Goal: Transaction & Acquisition: Purchase product/service

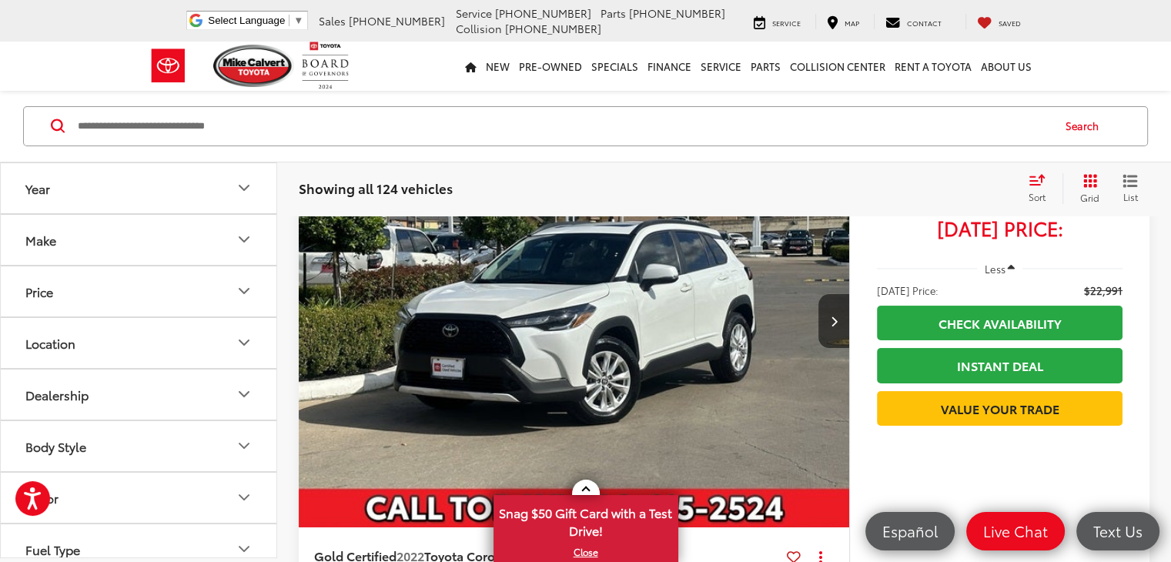
scroll to position [5907, 0]
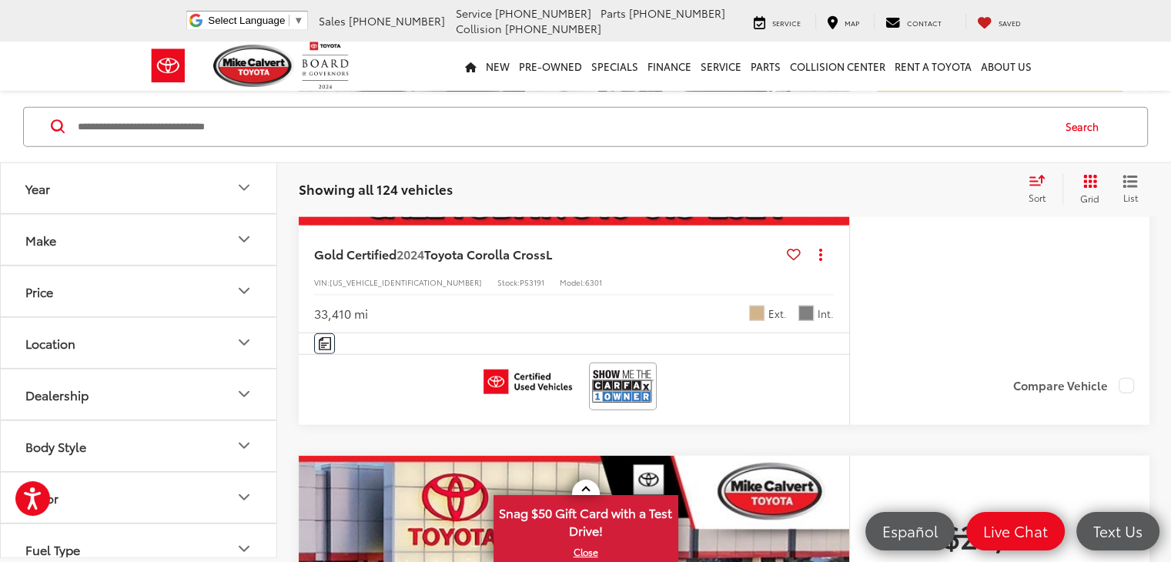
scroll to position [362, 0]
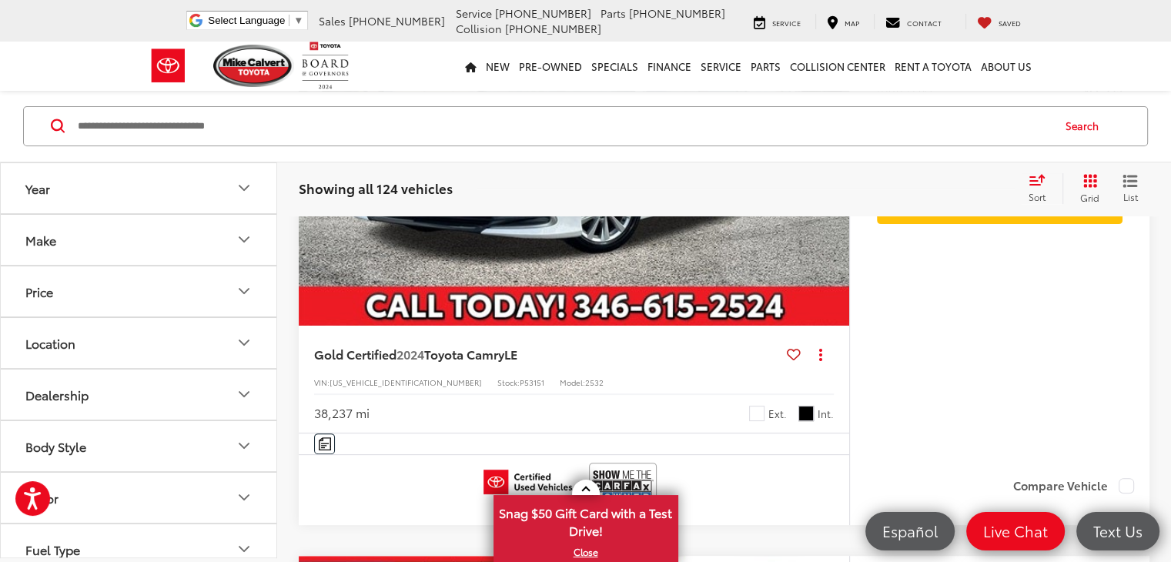
click at [0, 201] on div "Year Make Price ****** — ****** 10000 91000 Special Offers Only Only show vehic…" at bounding box center [138, 360] width 277 height 396
click at [84, 191] on button "Year" at bounding box center [139, 187] width 277 height 50
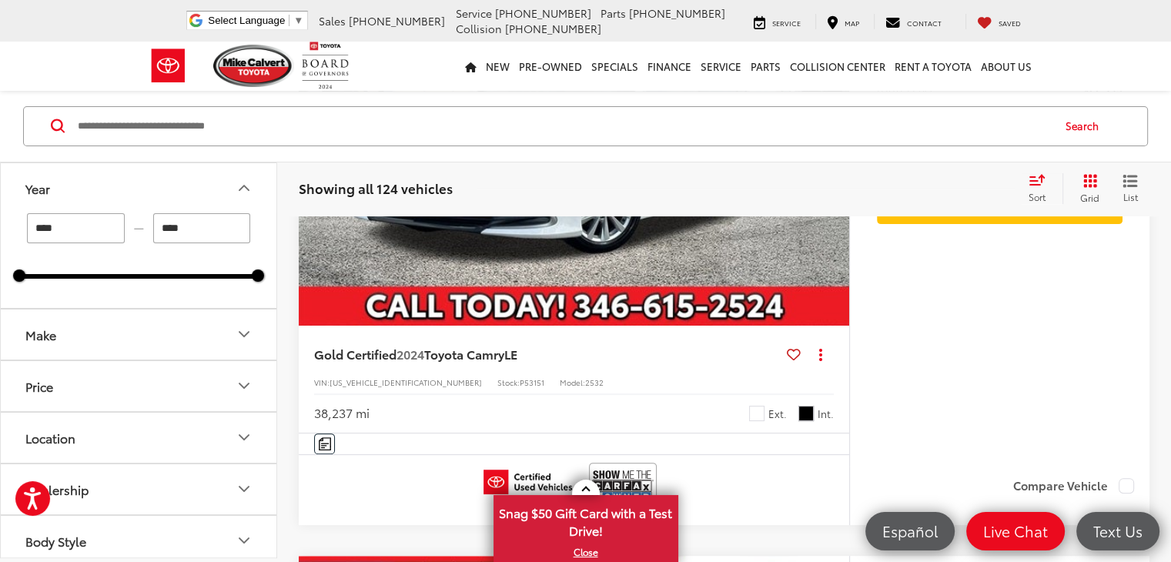
click at [191, 225] on input "****" at bounding box center [202, 227] width 98 height 30
type input "*"
type input "****"
click at [139, 396] on button "Price" at bounding box center [139, 385] width 277 height 50
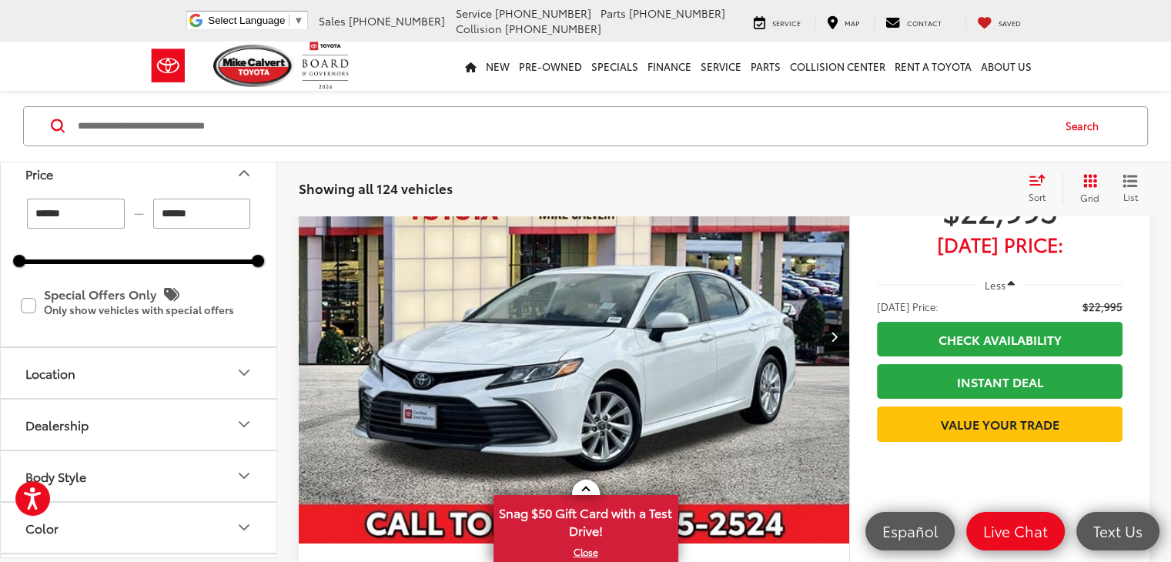
scroll to position [212, 0]
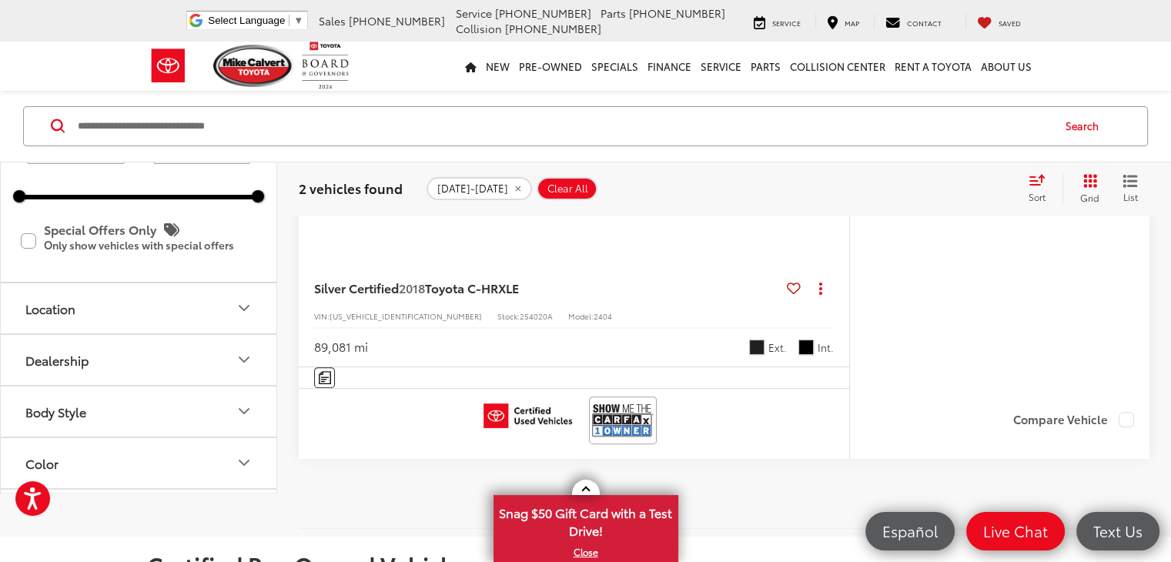
scroll to position [465, 0]
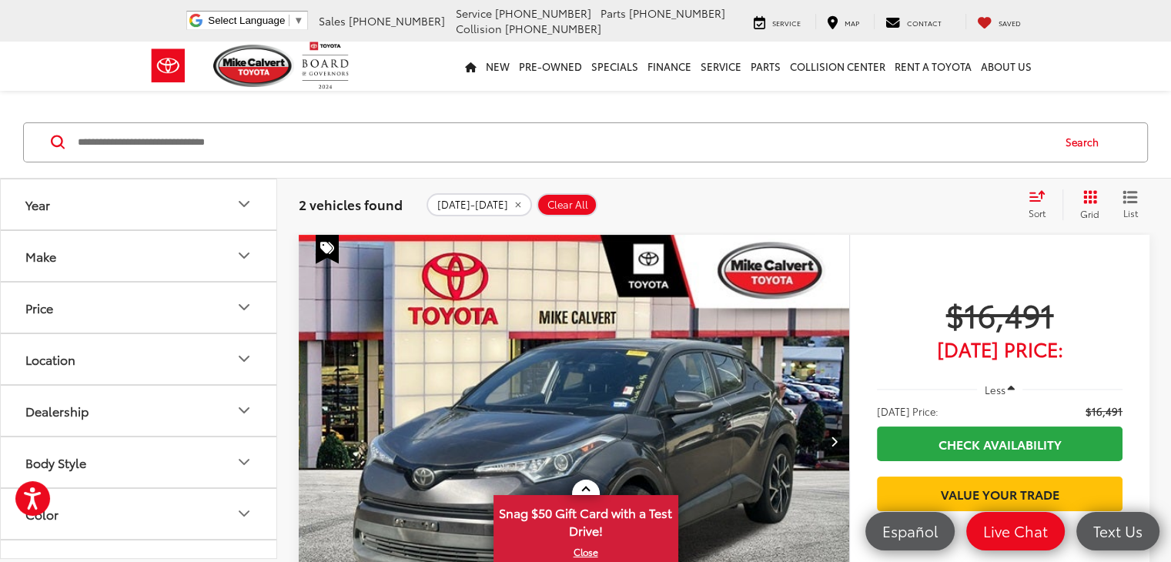
click at [1017, 399] on button "Less" at bounding box center [1000, 390] width 46 height 28
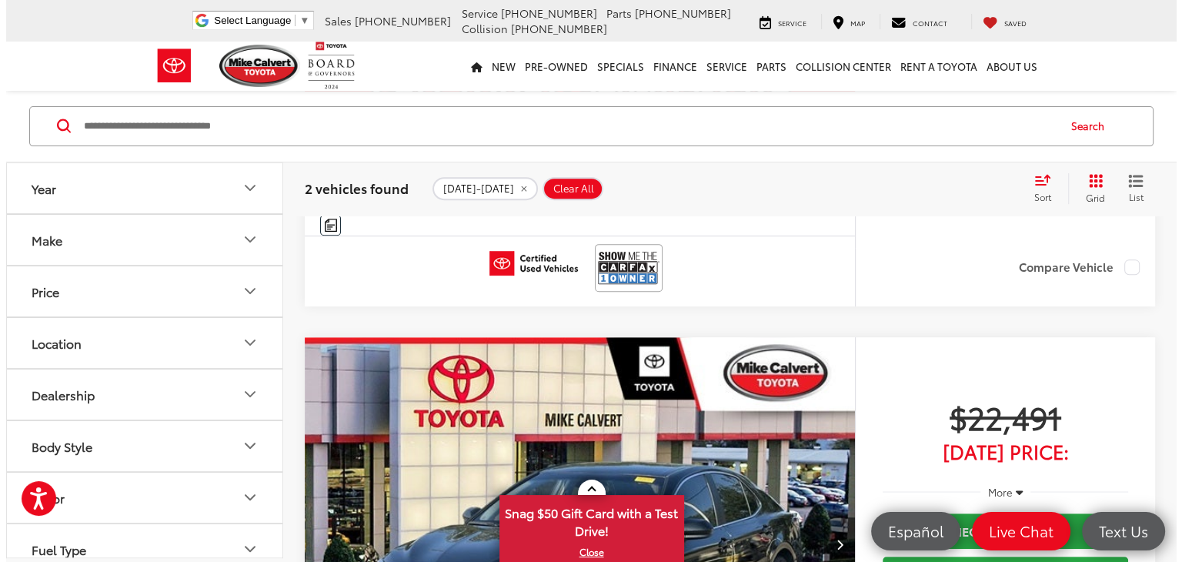
scroll to position [582, 0]
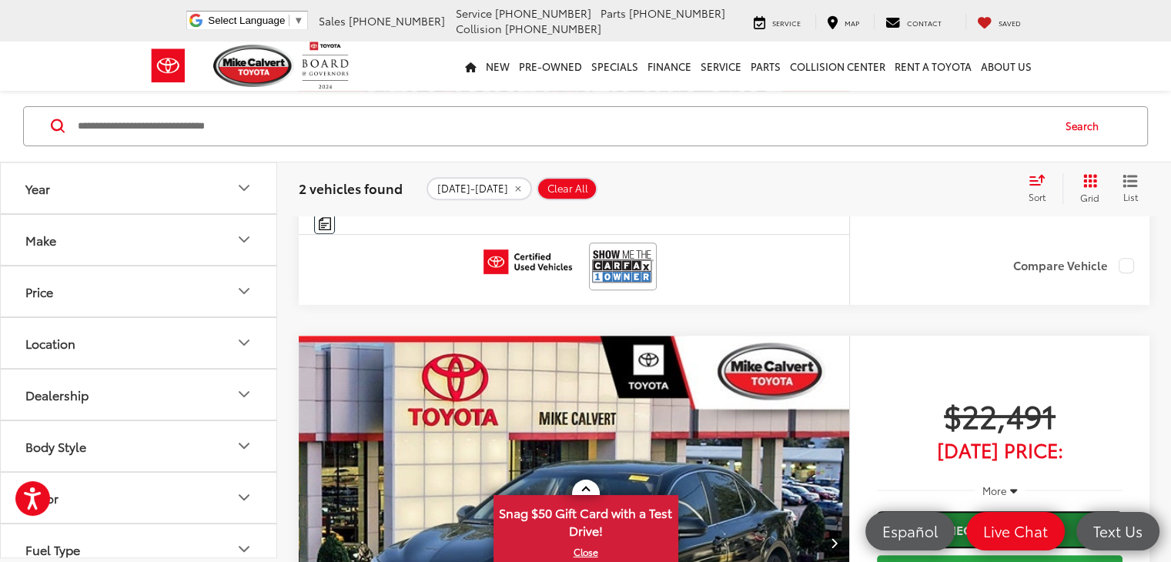
click at [1097, 512] on link "Check Availability" at bounding box center [999, 529] width 245 height 35
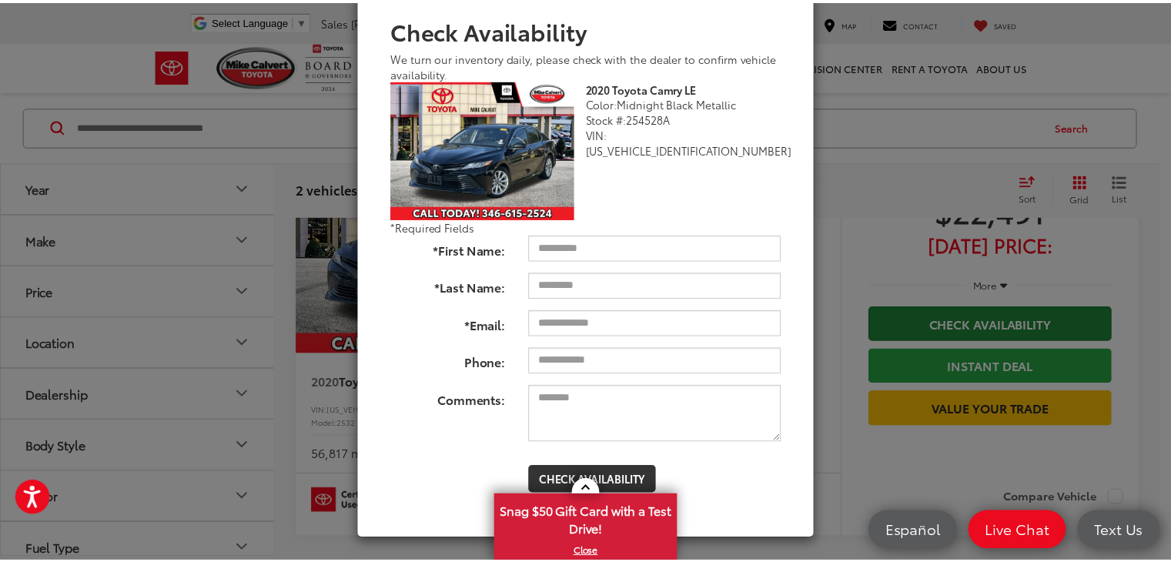
scroll to position [0, 0]
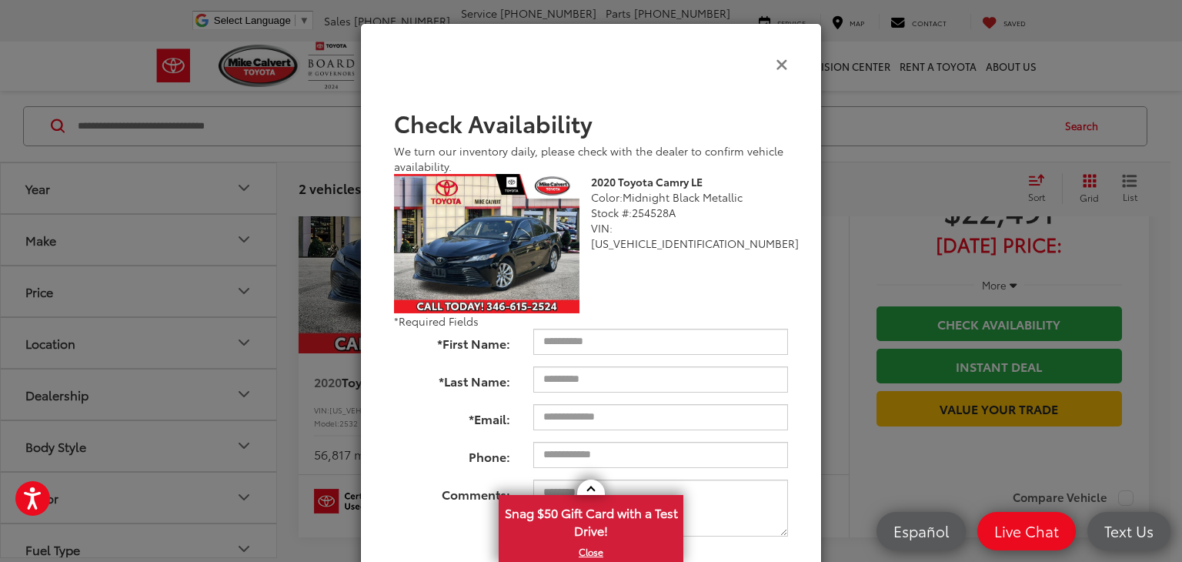
click at [776, 70] on icon "Close" at bounding box center [782, 63] width 12 height 16
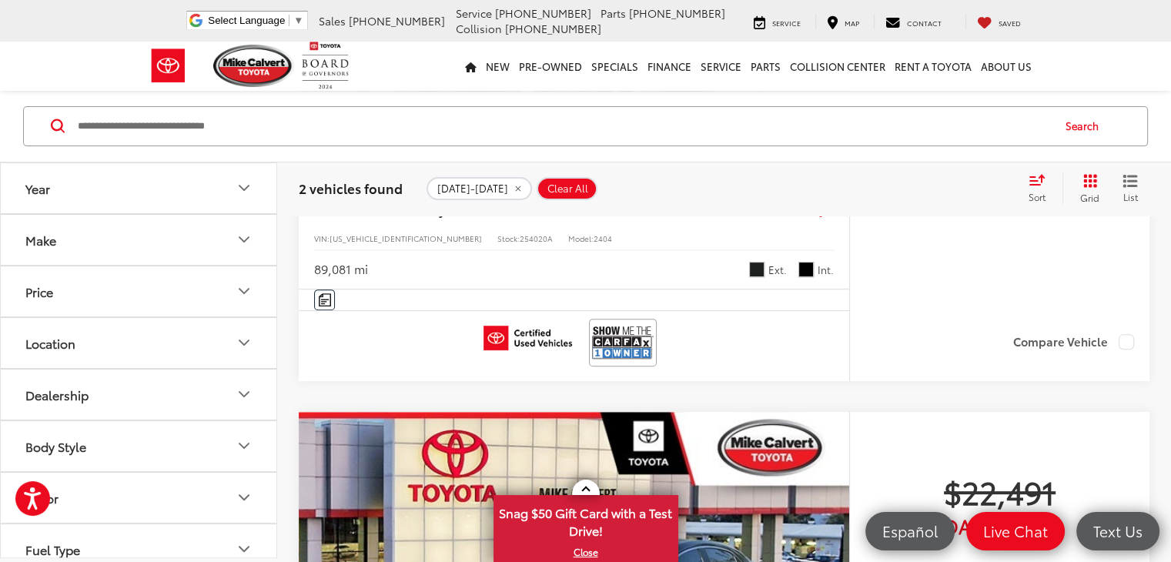
scroll to position [505, 0]
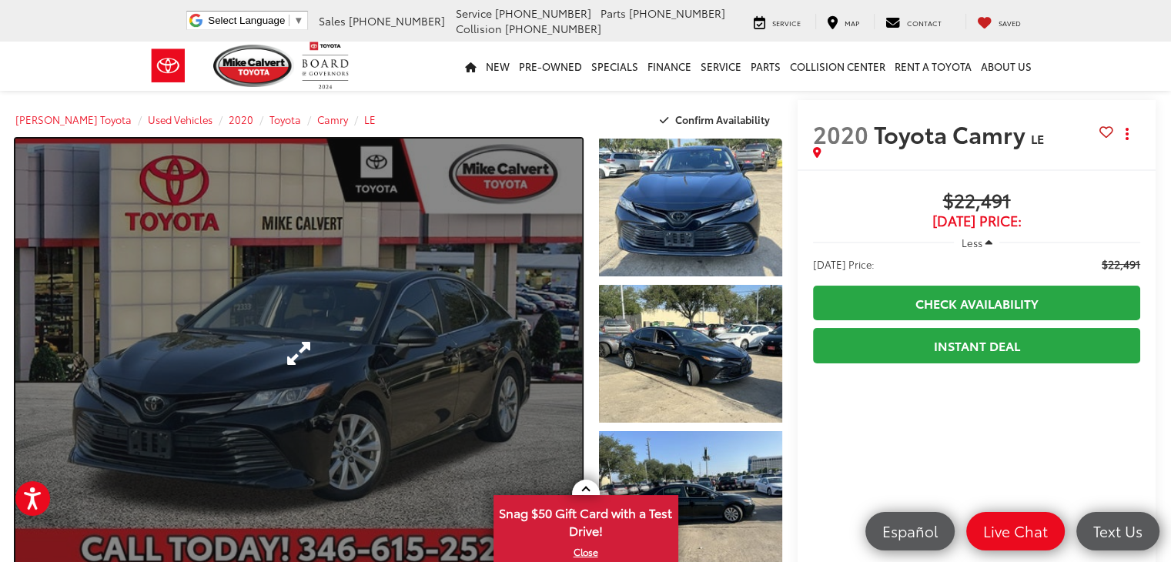
click at [343, 326] on link "Expand Photo 0" at bounding box center [298, 353] width 566 height 429
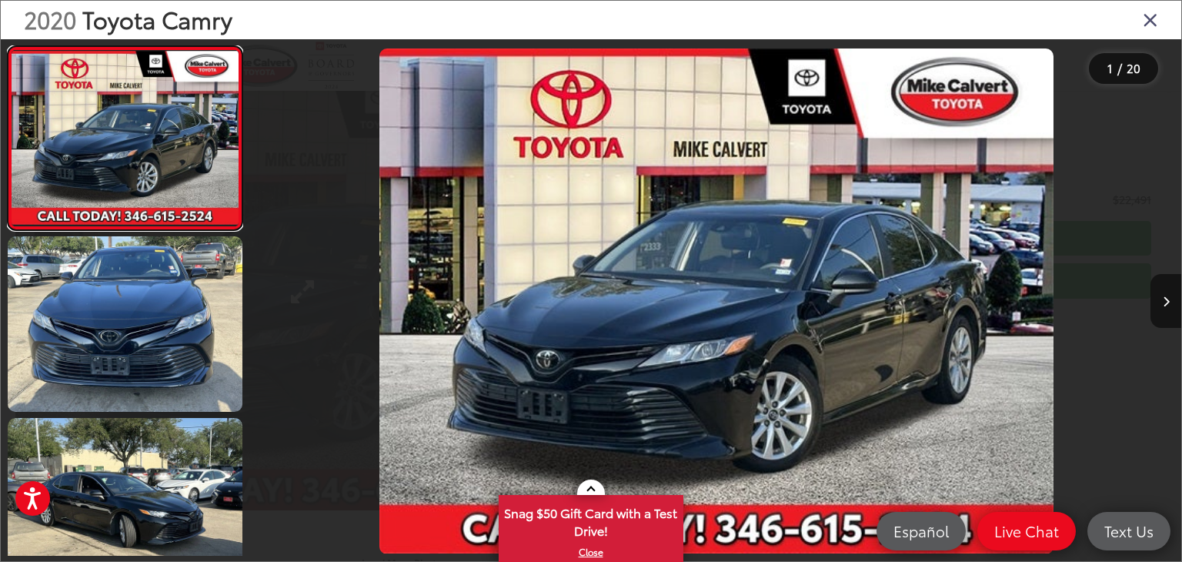
scroll to position [85, 0]
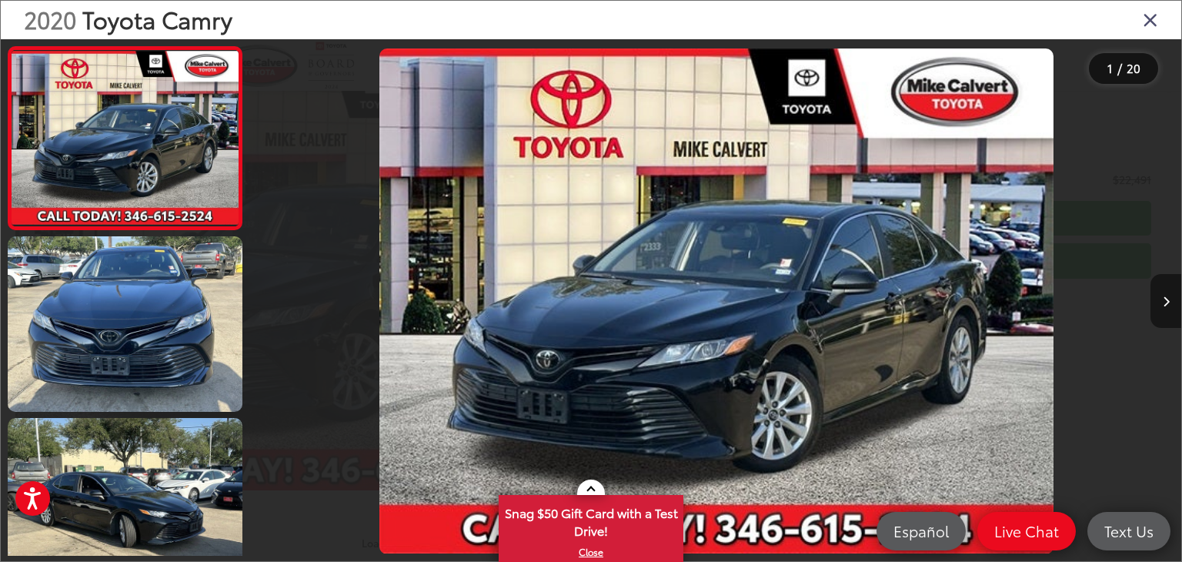
click at [1170, 303] on button "Next image" at bounding box center [1166, 301] width 31 height 54
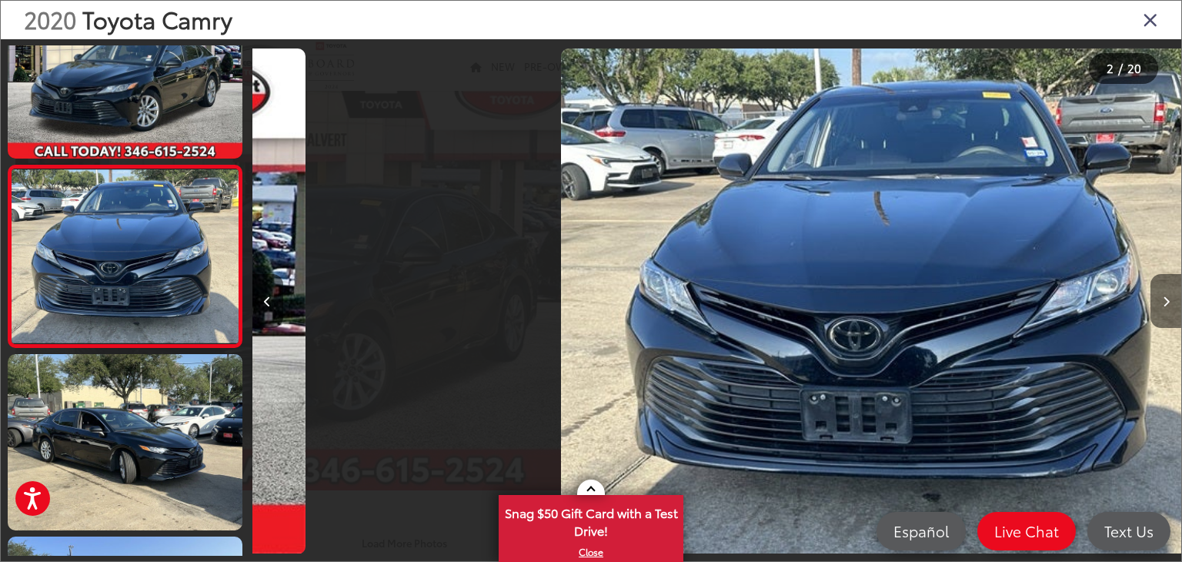
scroll to position [0, 929]
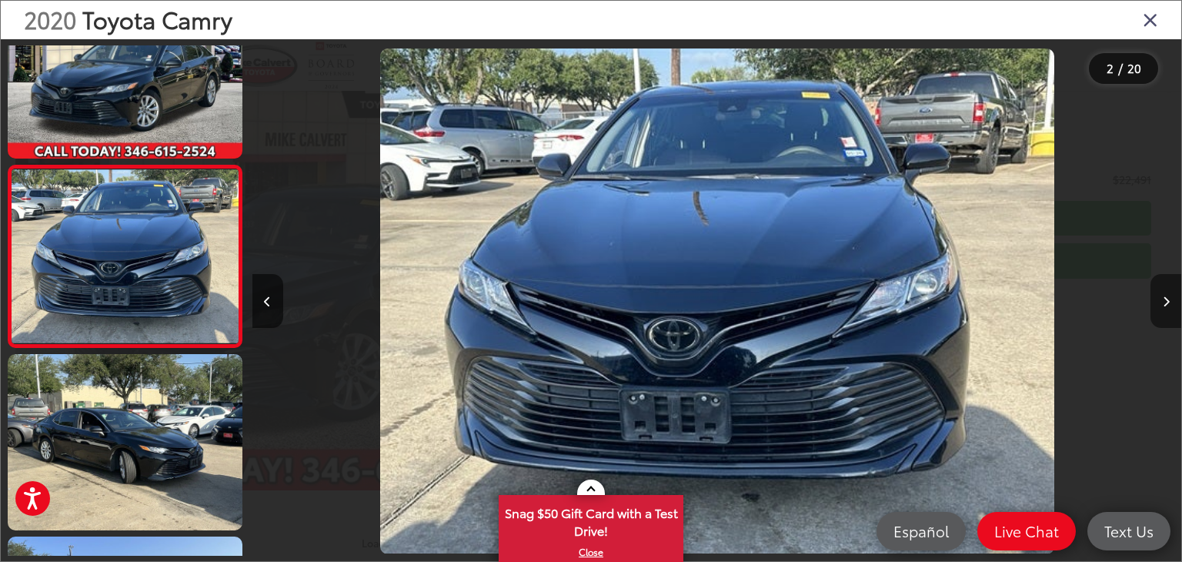
click at [1170, 303] on button "Next image" at bounding box center [1166, 301] width 31 height 54
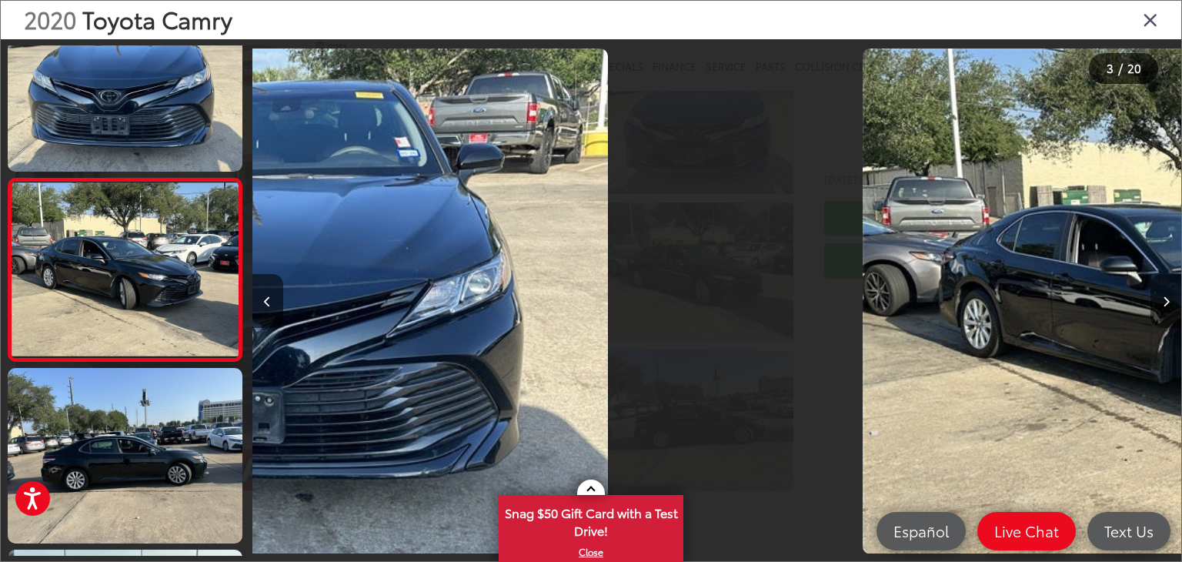
scroll to position [245, 0]
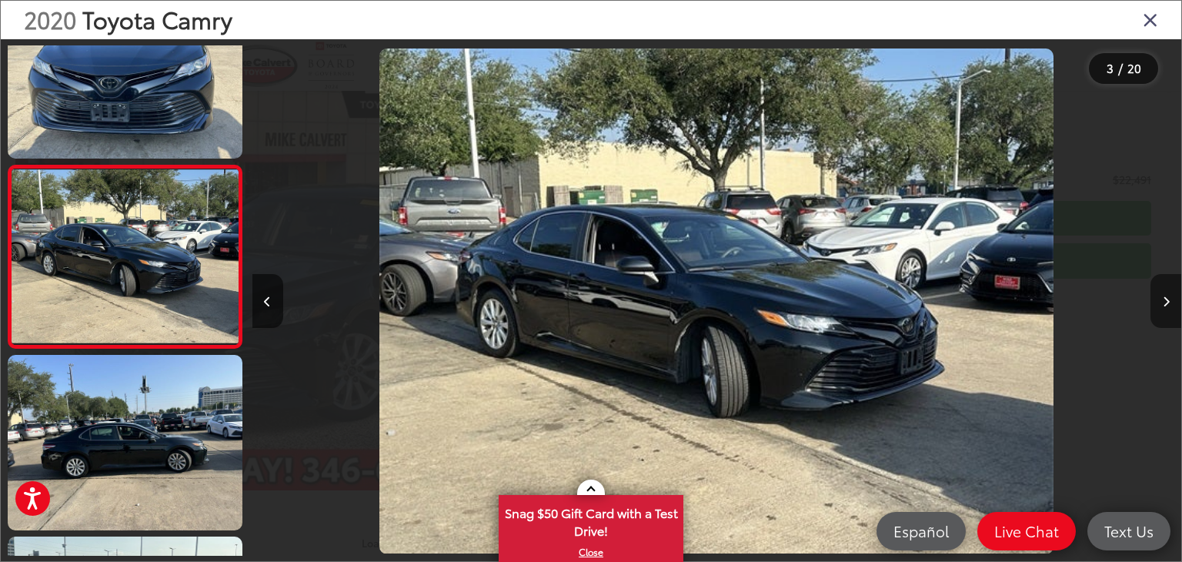
click at [1170, 303] on button "Next image" at bounding box center [1166, 301] width 31 height 54
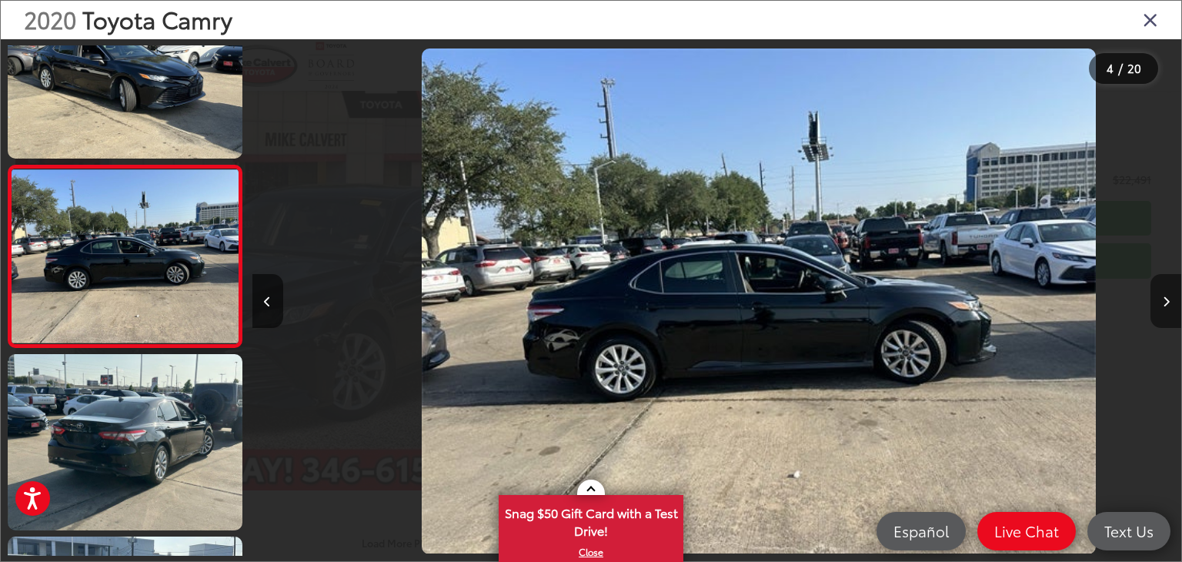
scroll to position [0, 2787]
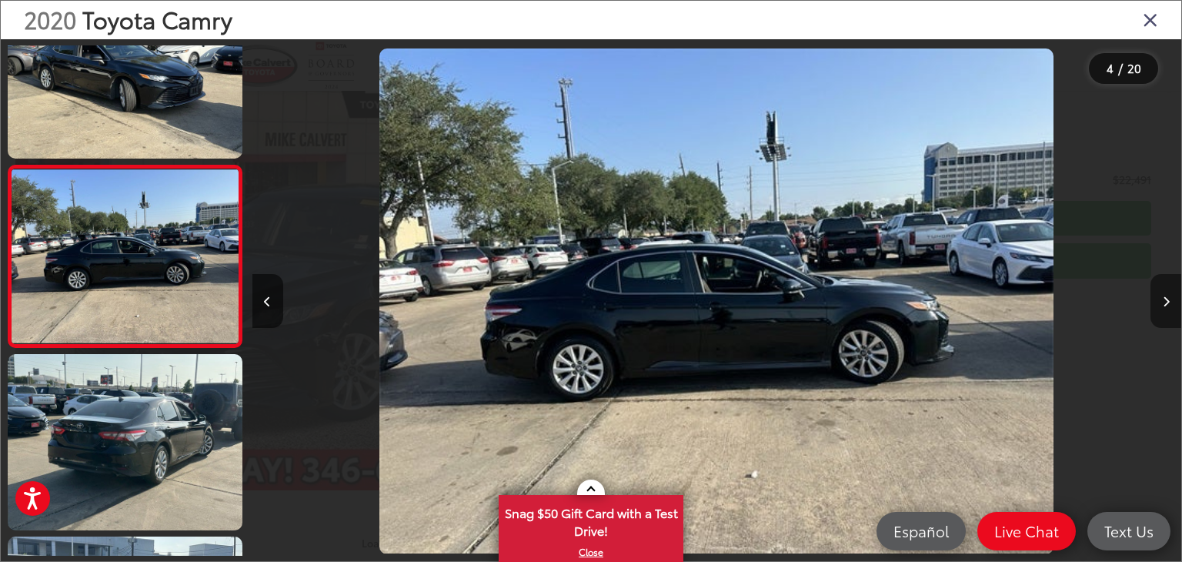
click at [1170, 303] on button "Next image" at bounding box center [1166, 301] width 31 height 54
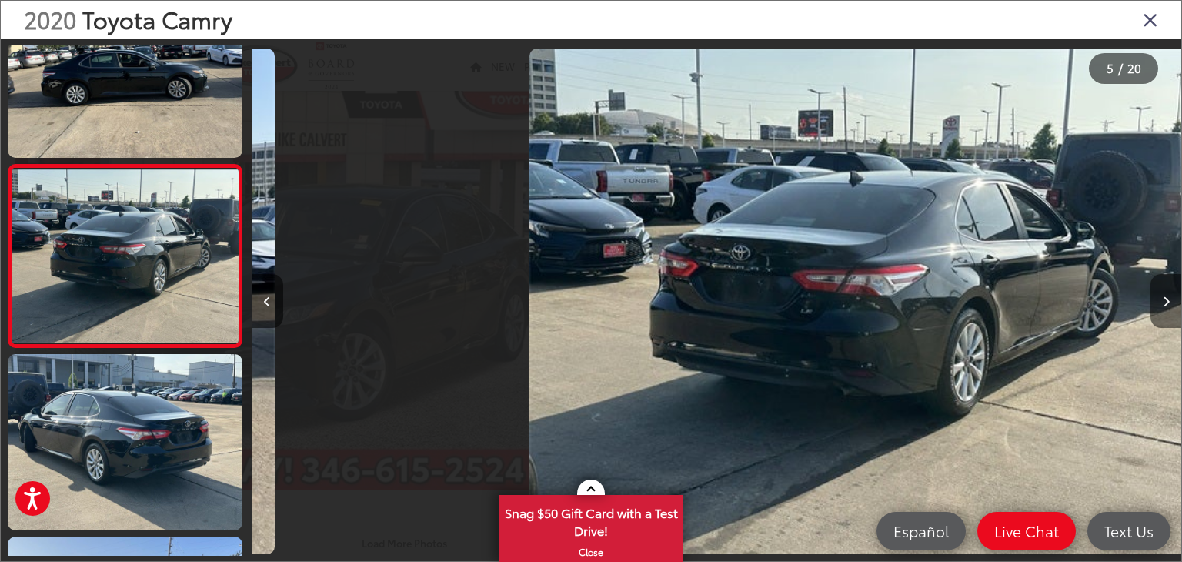
scroll to position [0, 3717]
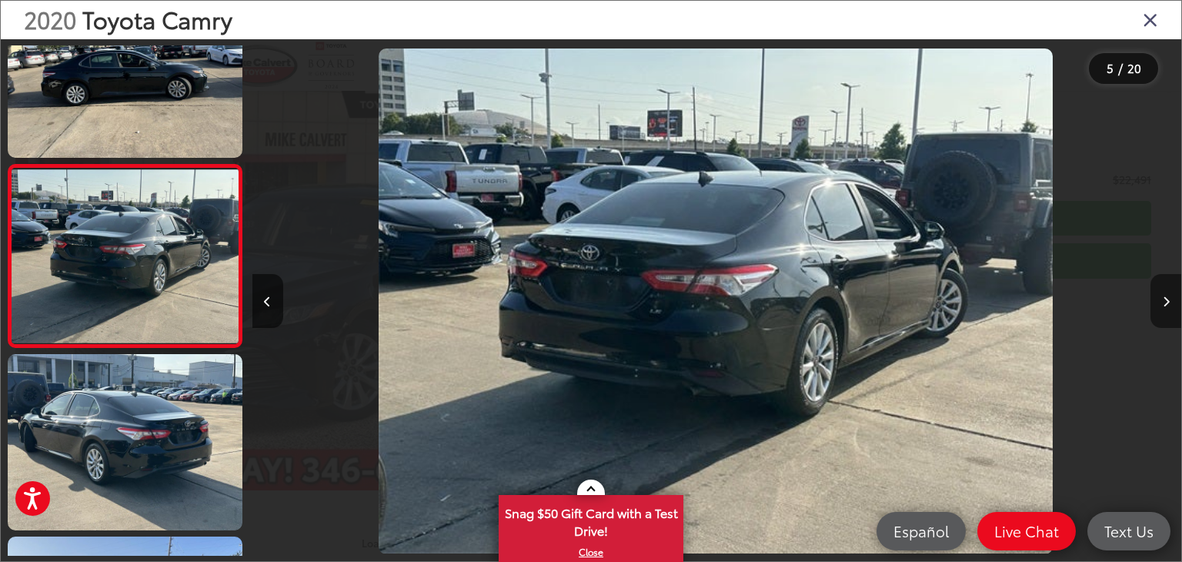
click at [1170, 303] on button "Next image" at bounding box center [1166, 301] width 31 height 54
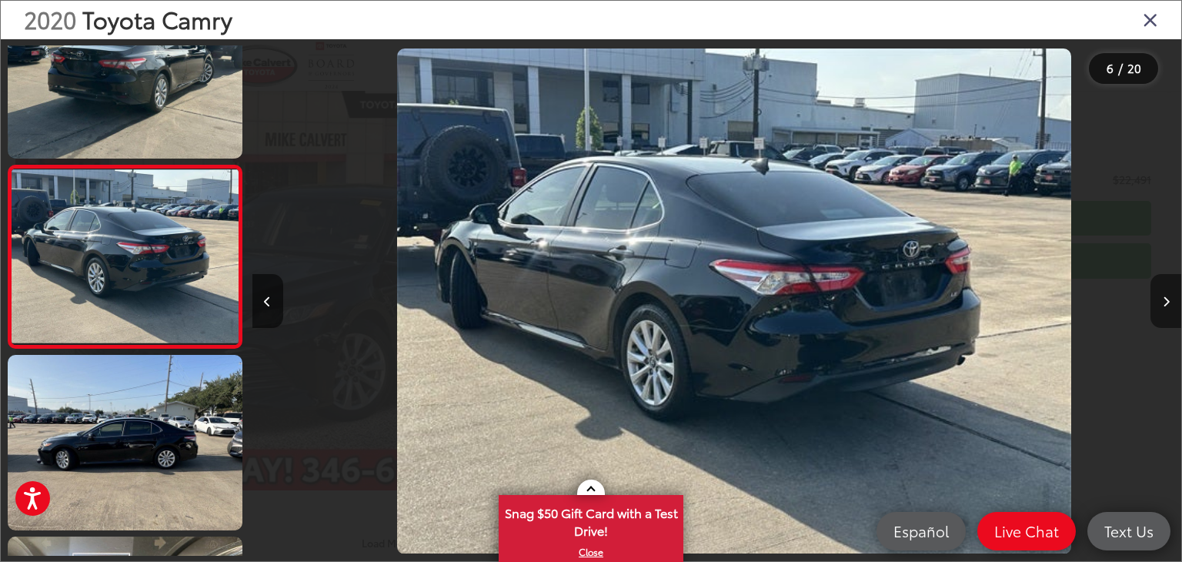
scroll to position [0, 4646]
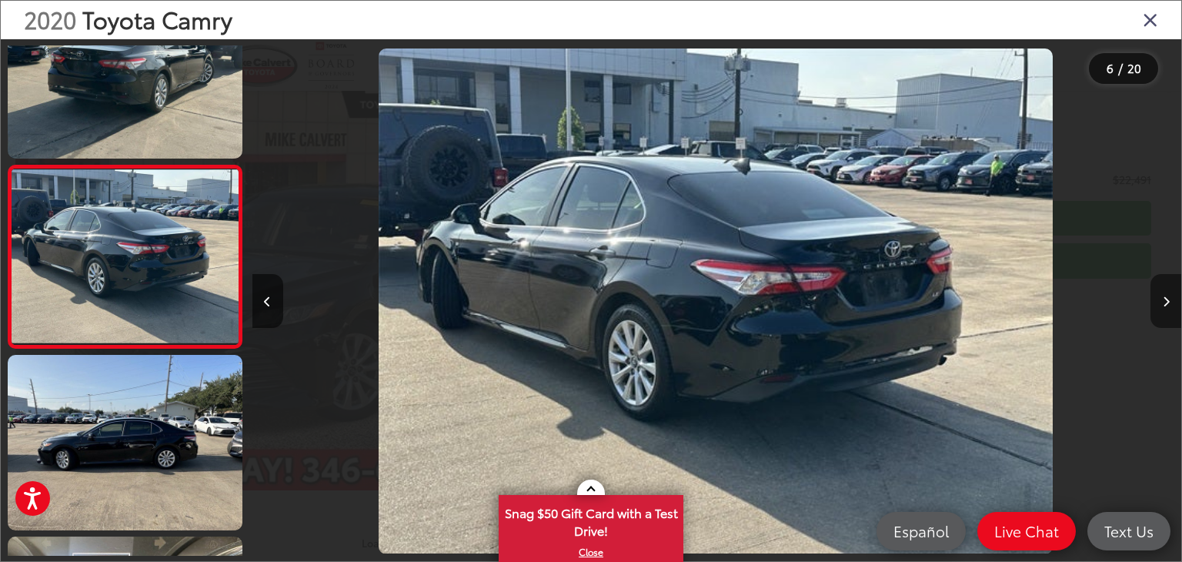
click at [1170, 303] on button "Next image" at bounding box center [1166, 301] width 31 height 54
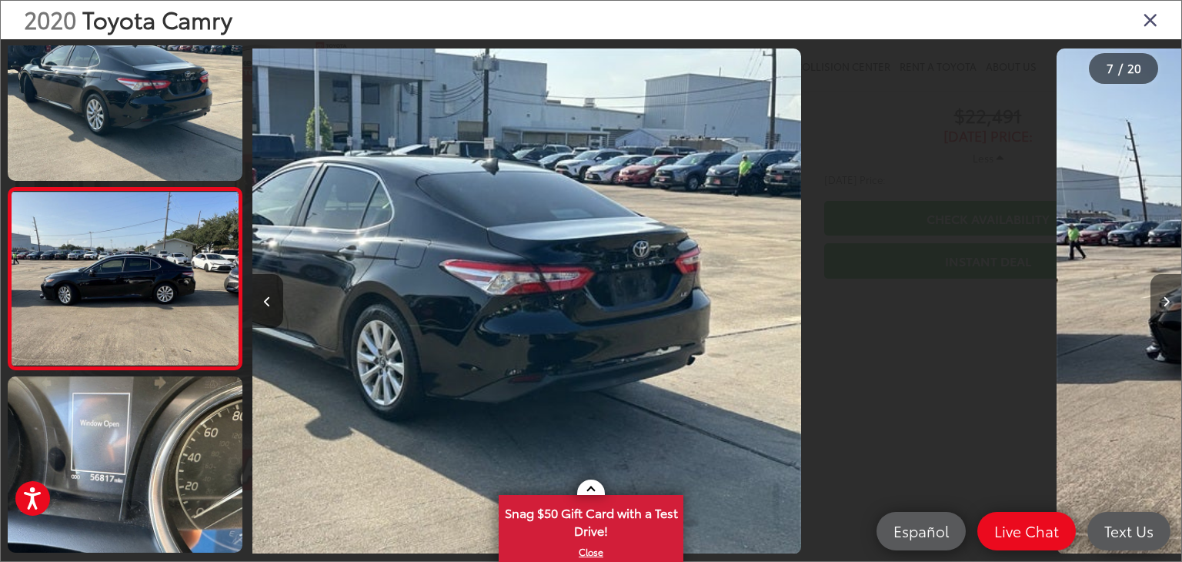
scroll to position [974, 0]
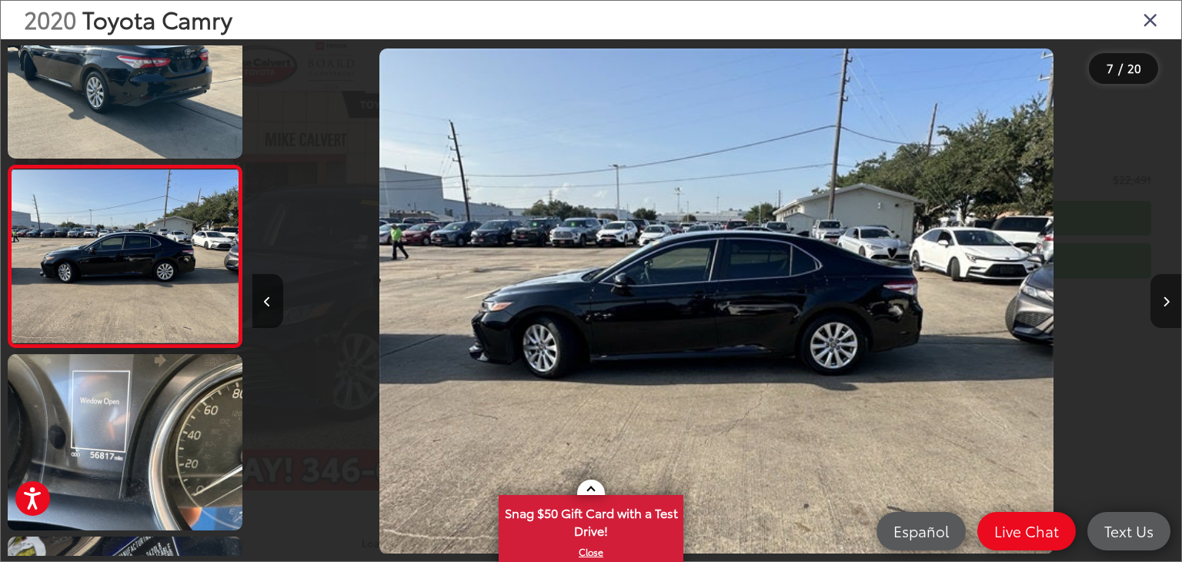
click at [1170, 303] on button "Next image" at bounding box center [1166, 301] width 31 height 54
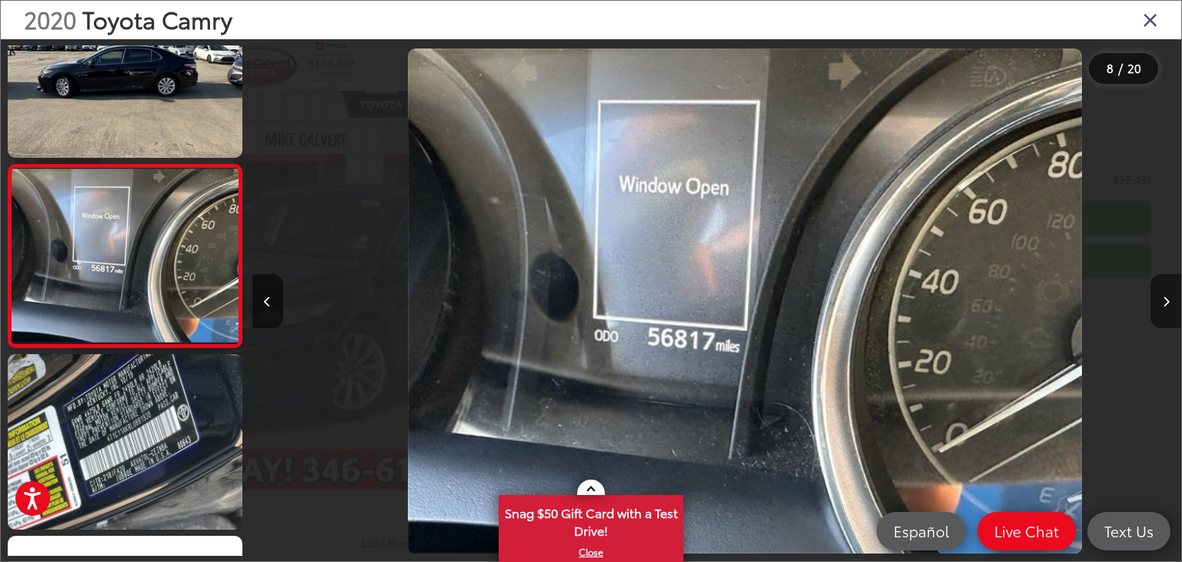
scroll to position [0, 0]
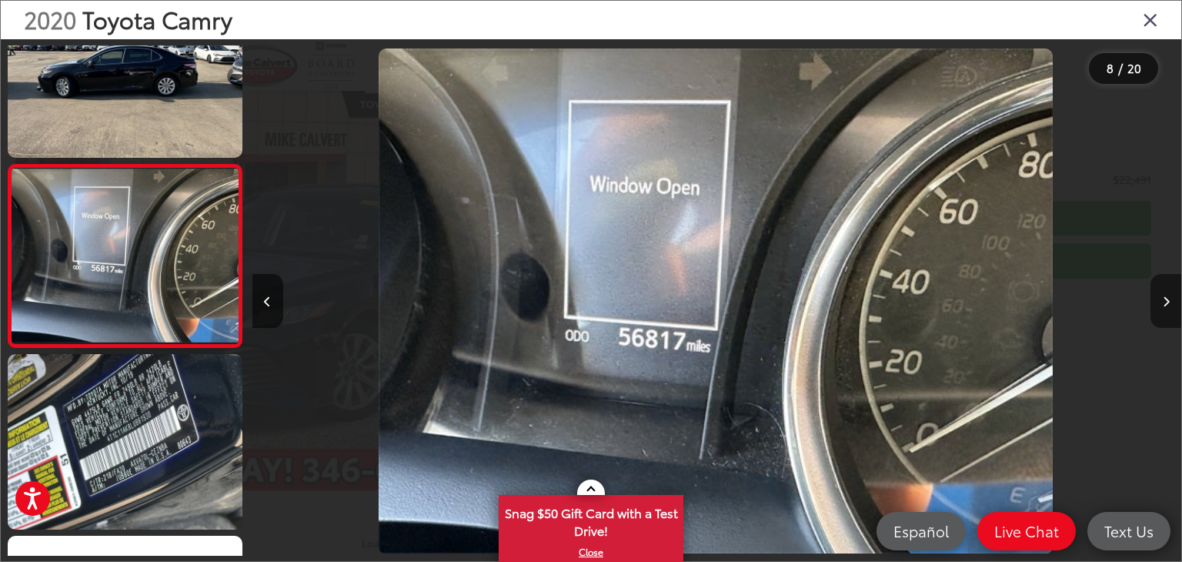
click at [1170, 303] on button "Next image" at bounding box center [1166, 301] width 31 height 54
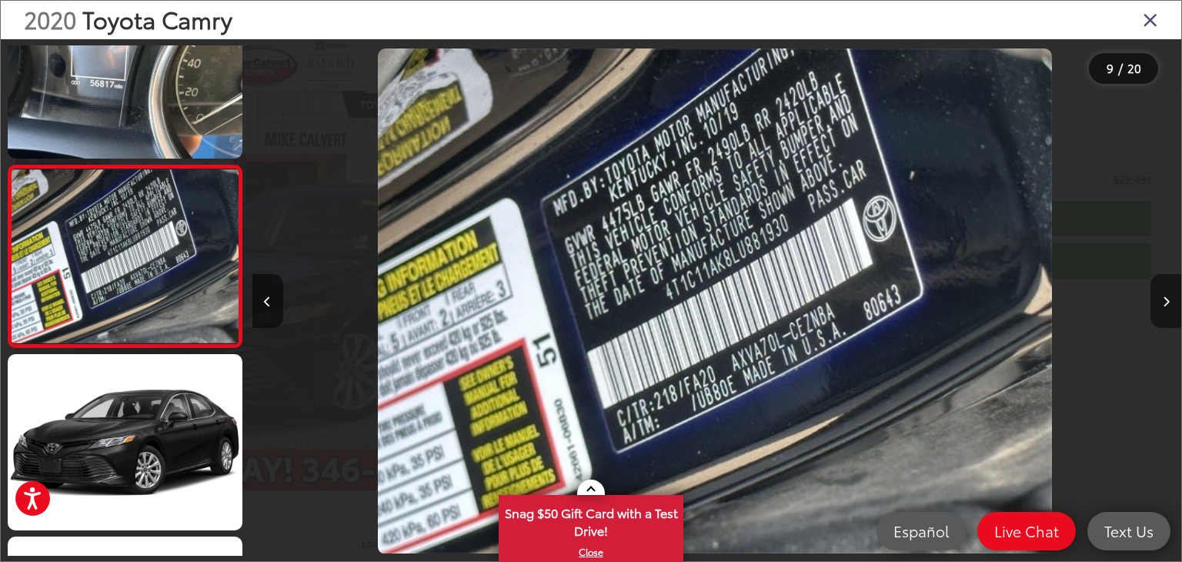
click at [1170, 303] on button "Next image" at bounding box center [1166, 301] width 31 height 54
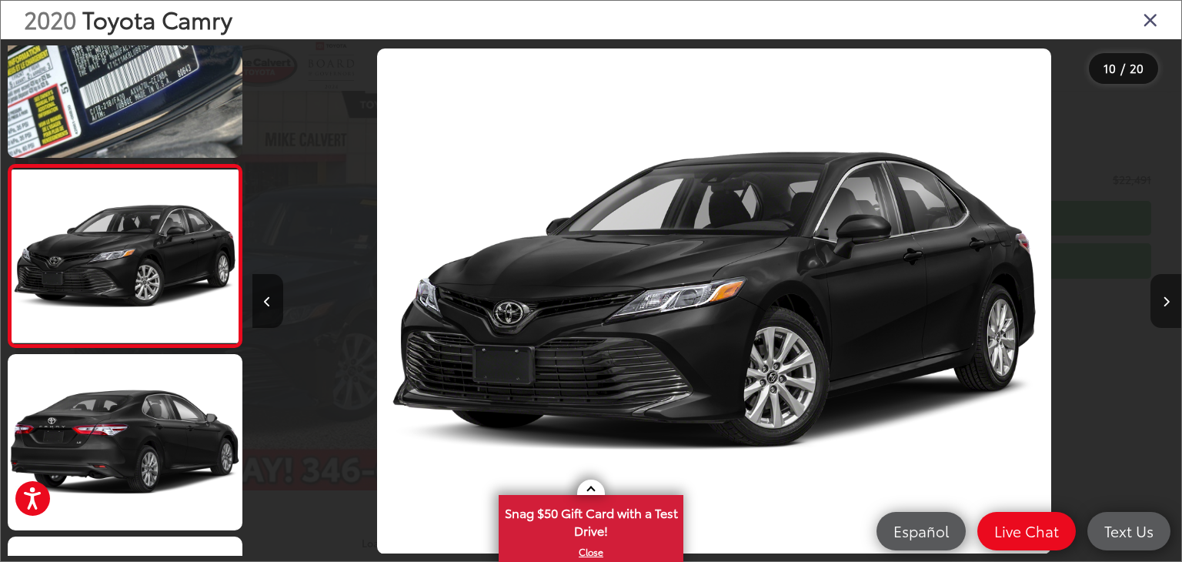
click at [1170, 303] on button "Next image" at bounding box center [1166, 301] width 31 height 54
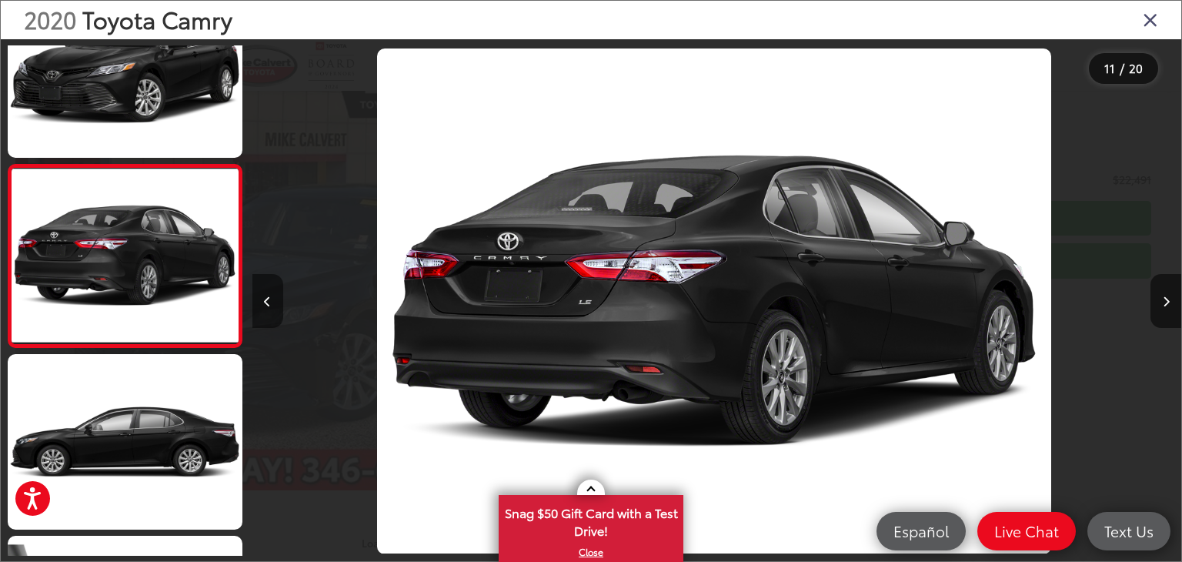
click at [260, 298] on button "Previous image" at bounding box center [267, 301] width 31 height 54
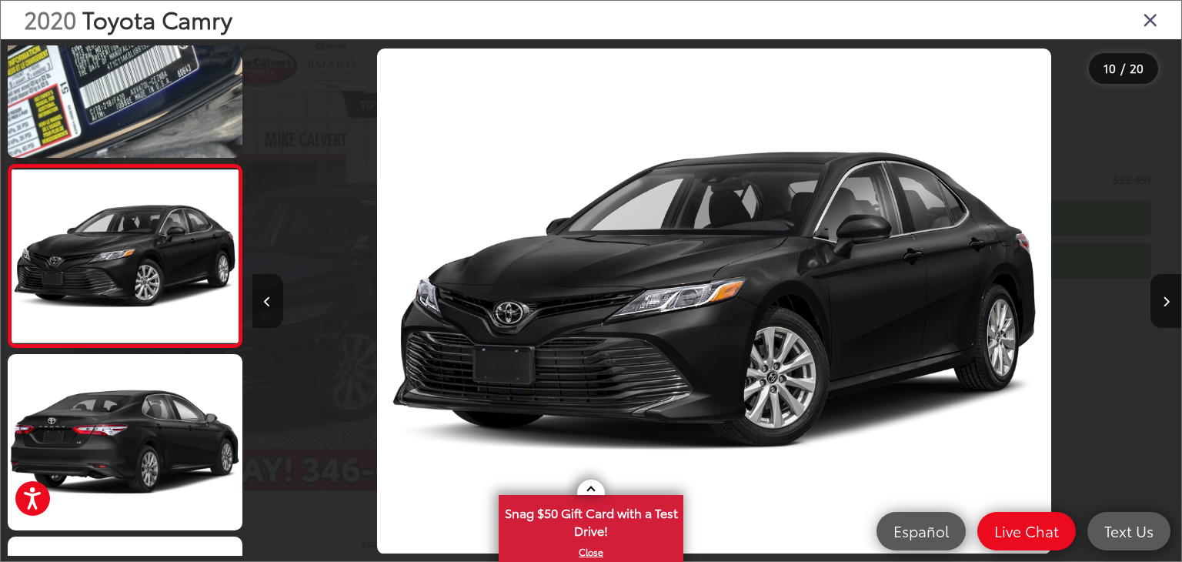
click at [260, 298] on button "Previous image" at bounding box center [267, 301] width 31 height 54
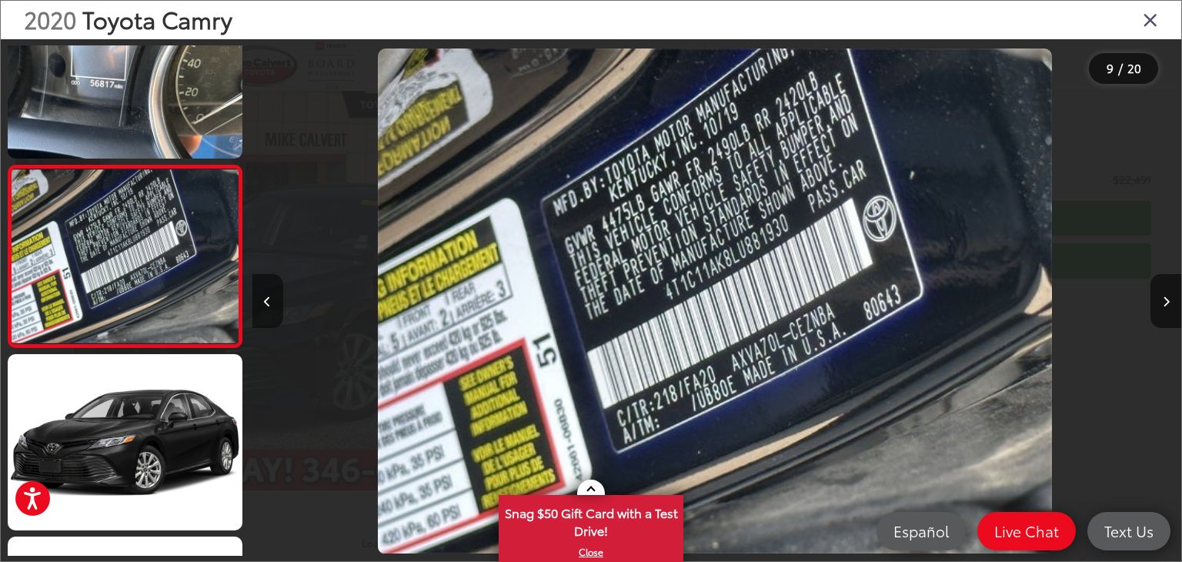
click at [260, 298] on button "Previous image" at bounding box center [267, 301] width 31 height 54
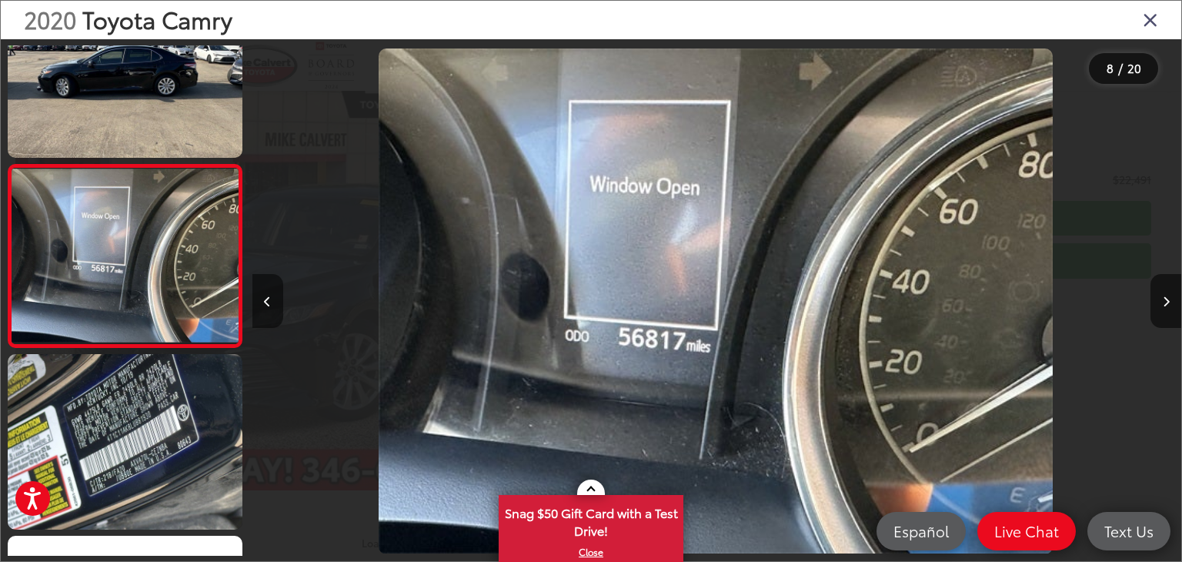
click at [260, 298] on button "Previous image" at bounding box center [267, 301] width 31 height 54
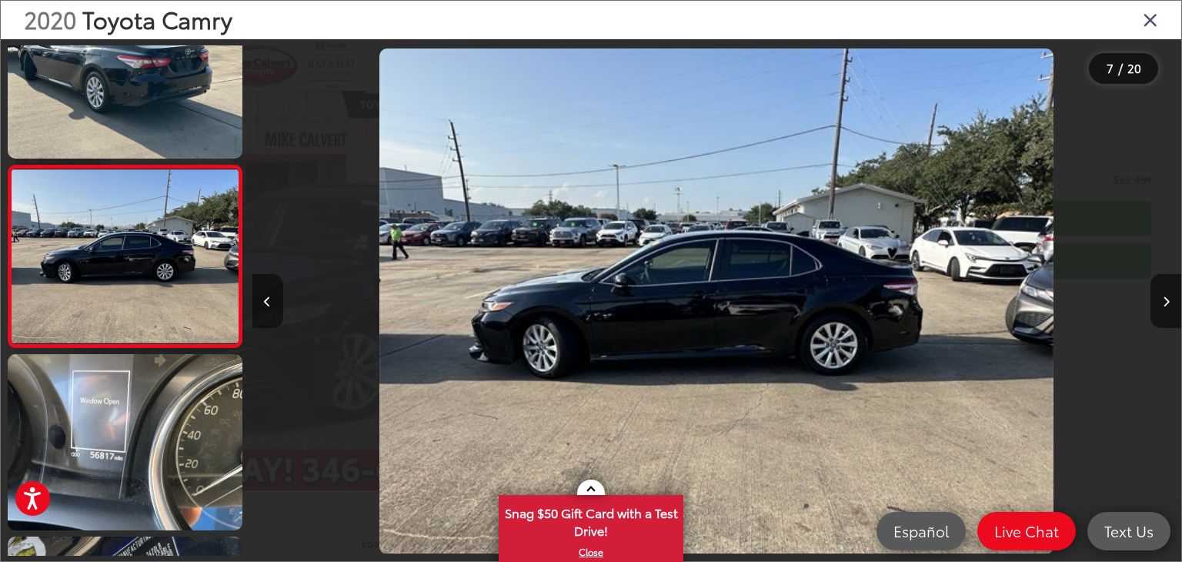
click at [260, 298] on button "Previous image" at bounding box center [267, 301] width 31 height 54
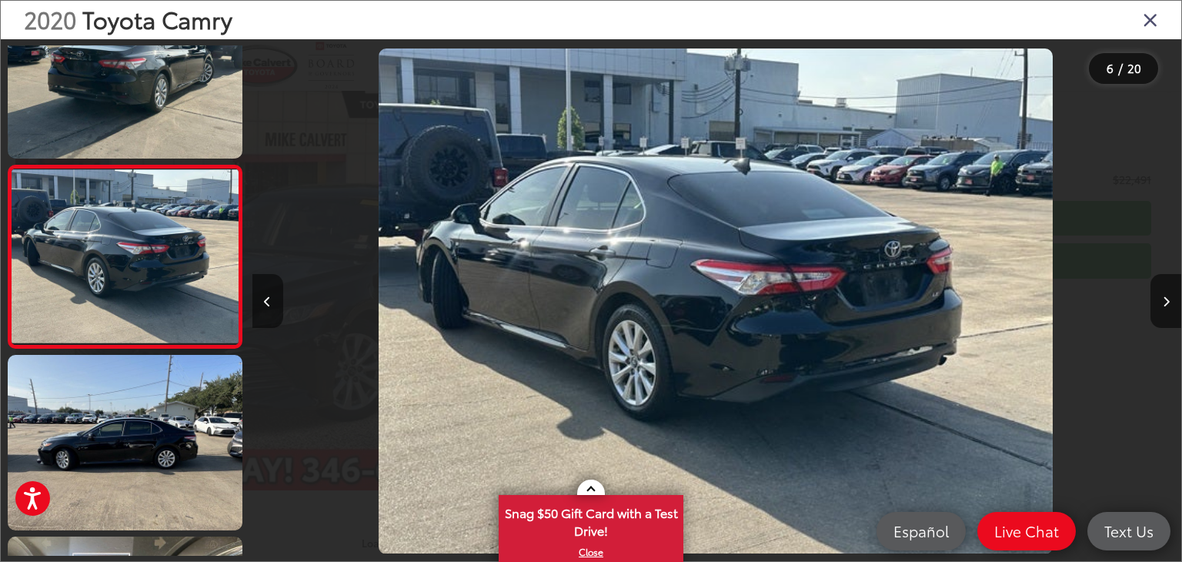
click at [260, 298] on button "Previous image" at bounding box center [267, 301] width 31 height 54
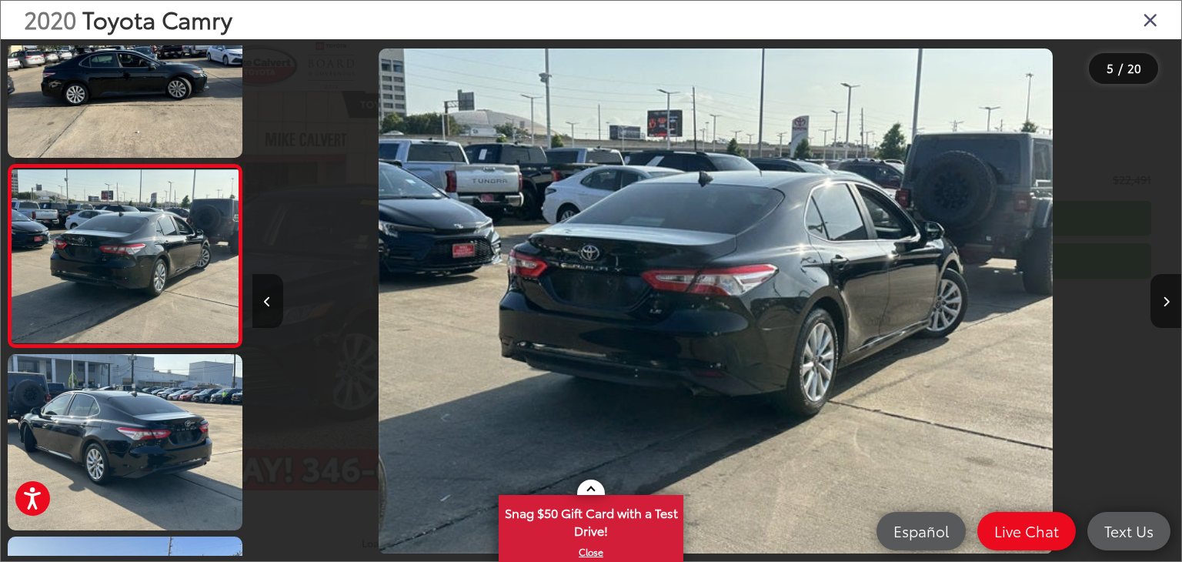
click at [260, 298] on button "Previous image" at bounding box center [267, 301] width 31 height 54
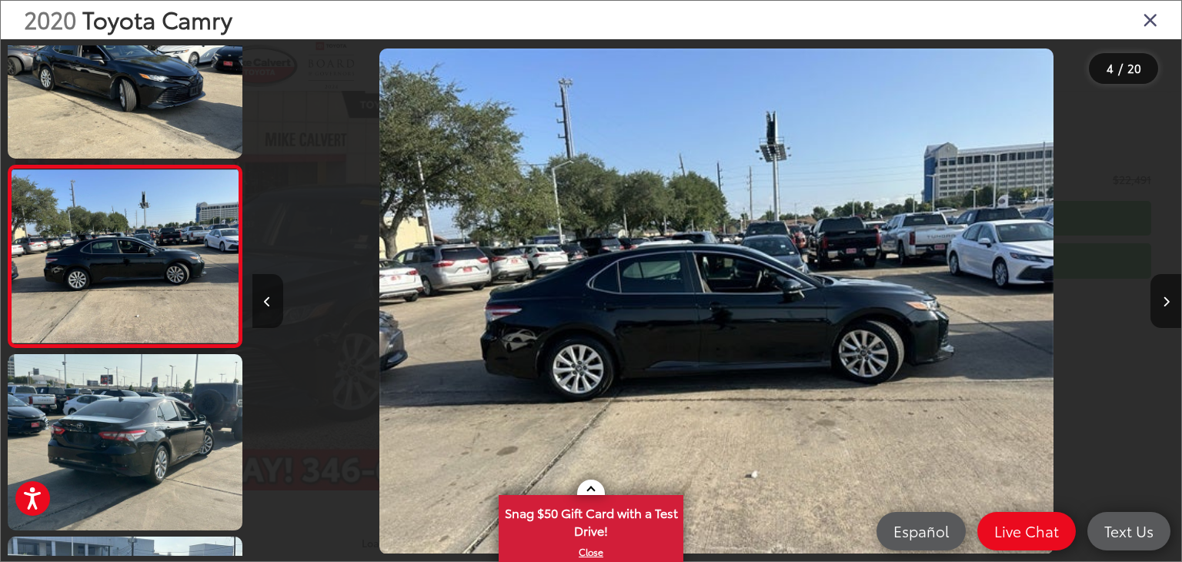
click at [260, 298] on button "Previous image" at bounding box center [267, 301] width 31 height 54
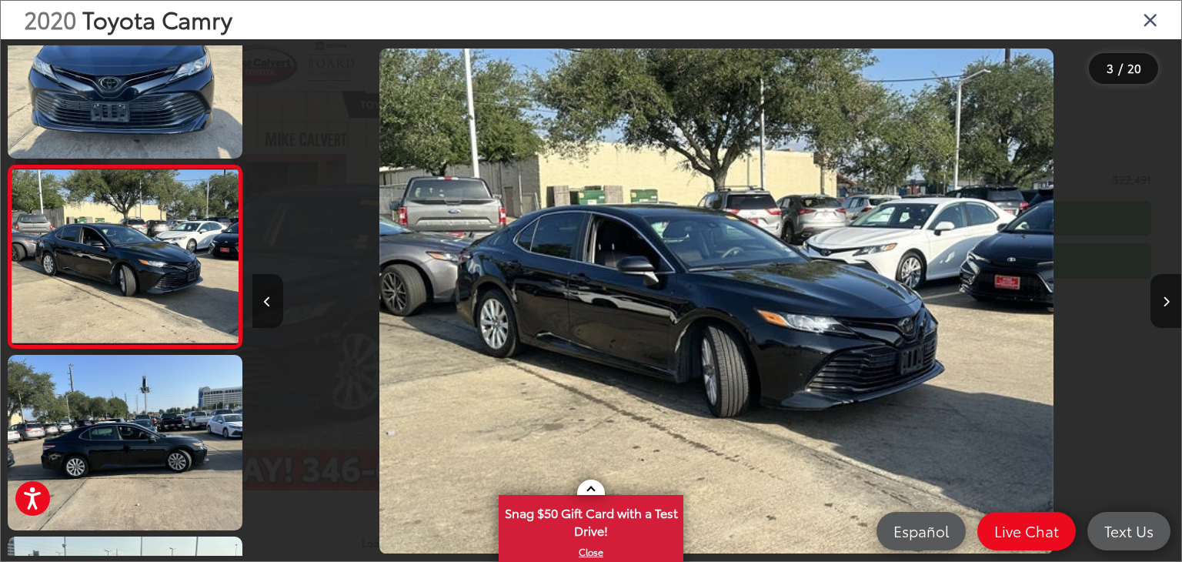
click at [260, 298] on button "Previous image" at bounding box center [267, 301] width 31 height 54
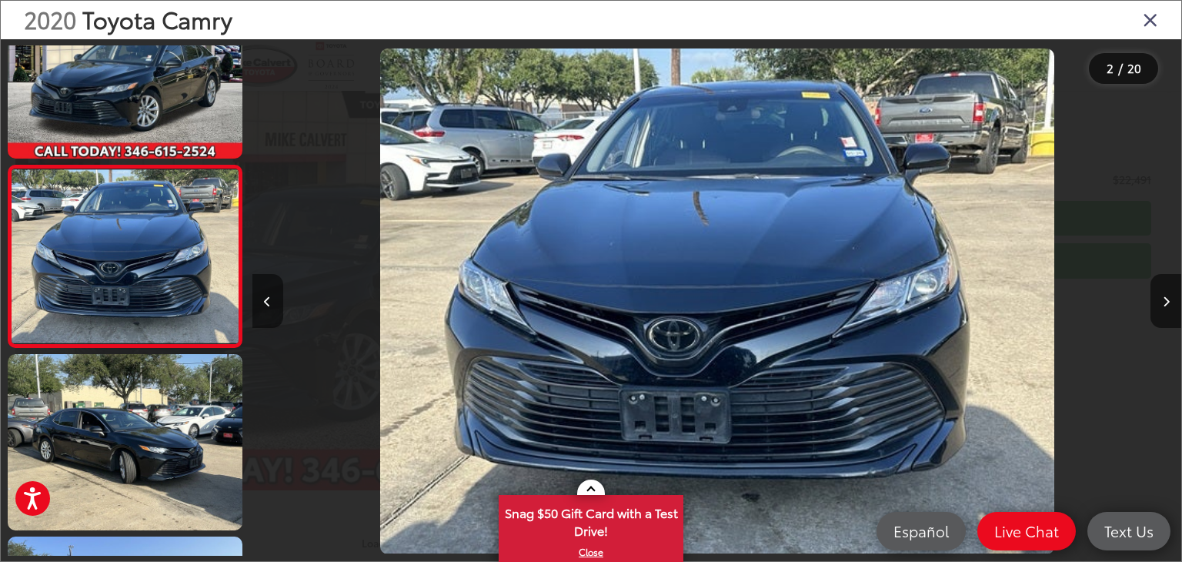
click at [260, 298] on button "Previous image" at bounding box center [267, 301] width 31 height 54
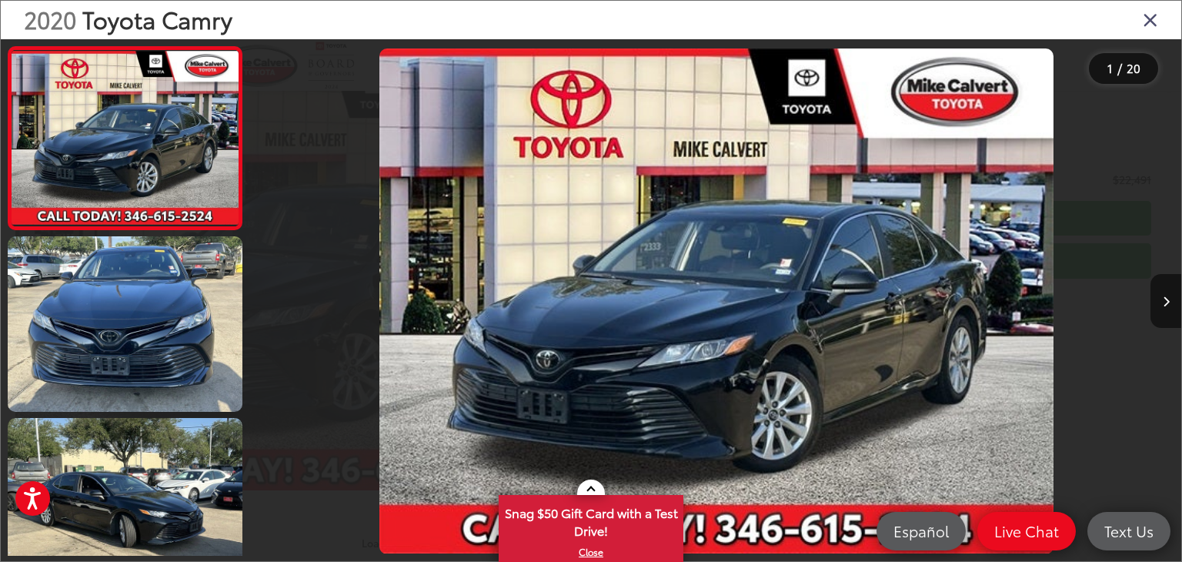
click at [1154, 19] on icon "Close gallery" at bounding box center [1150, 19] width 15 height 20
